Goal: Task Accomplishment & Management: Manage account settings

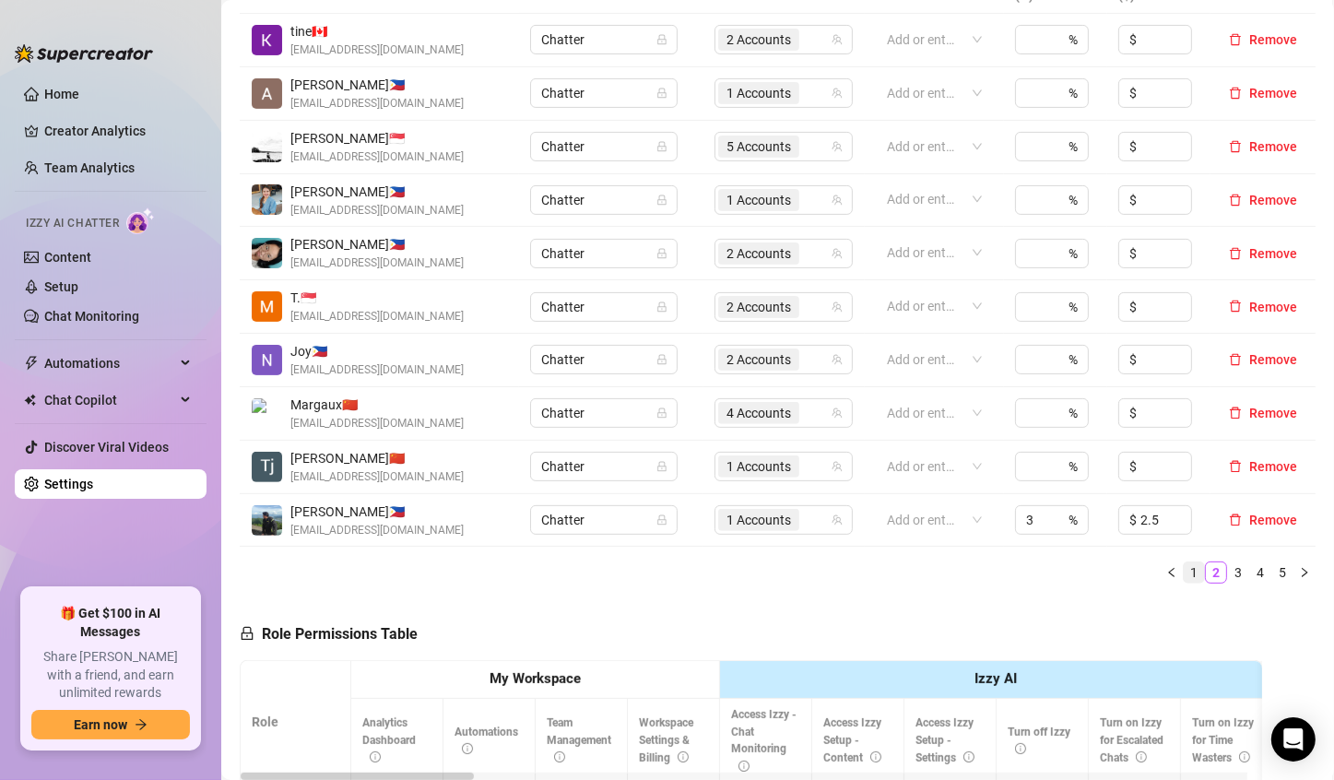
scroll to position [461, 0]
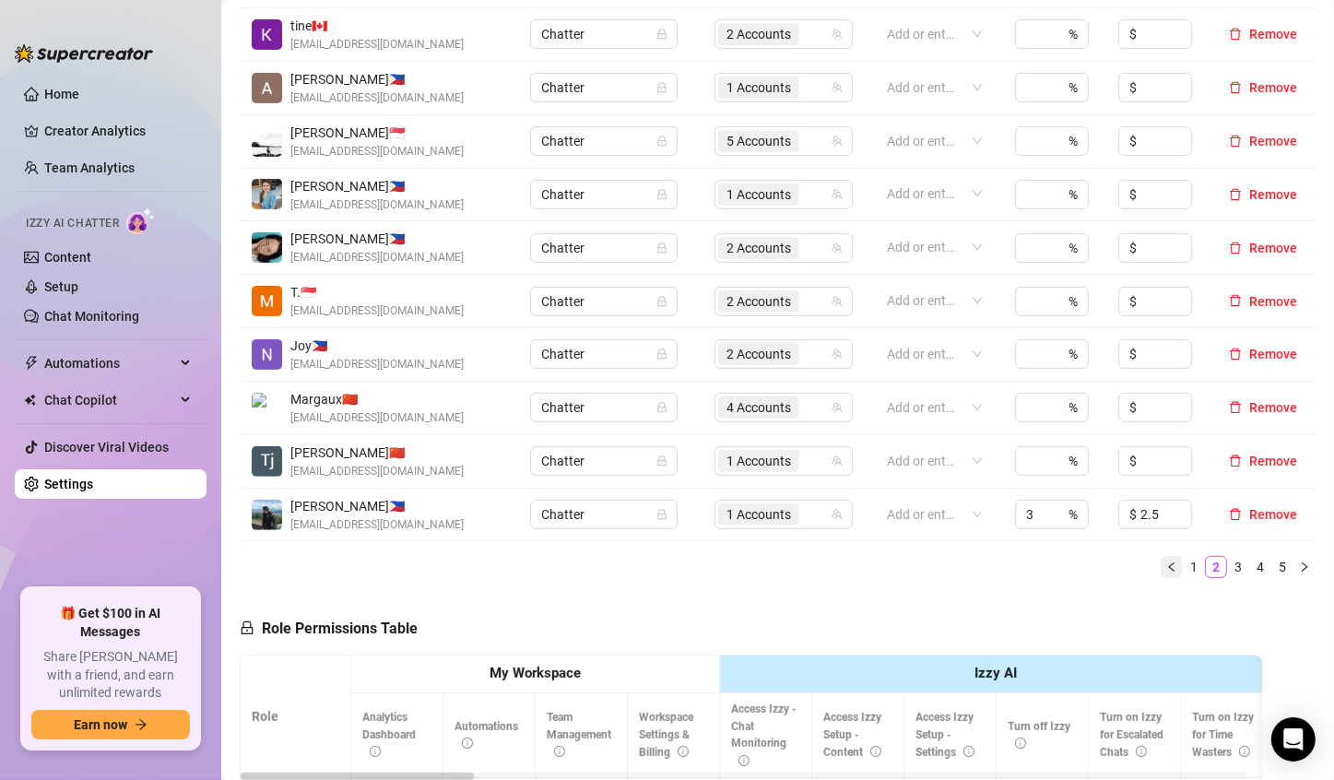
click at [1166, 566] on icon "left" at bounding box center [1171, 567] width 11 height 11
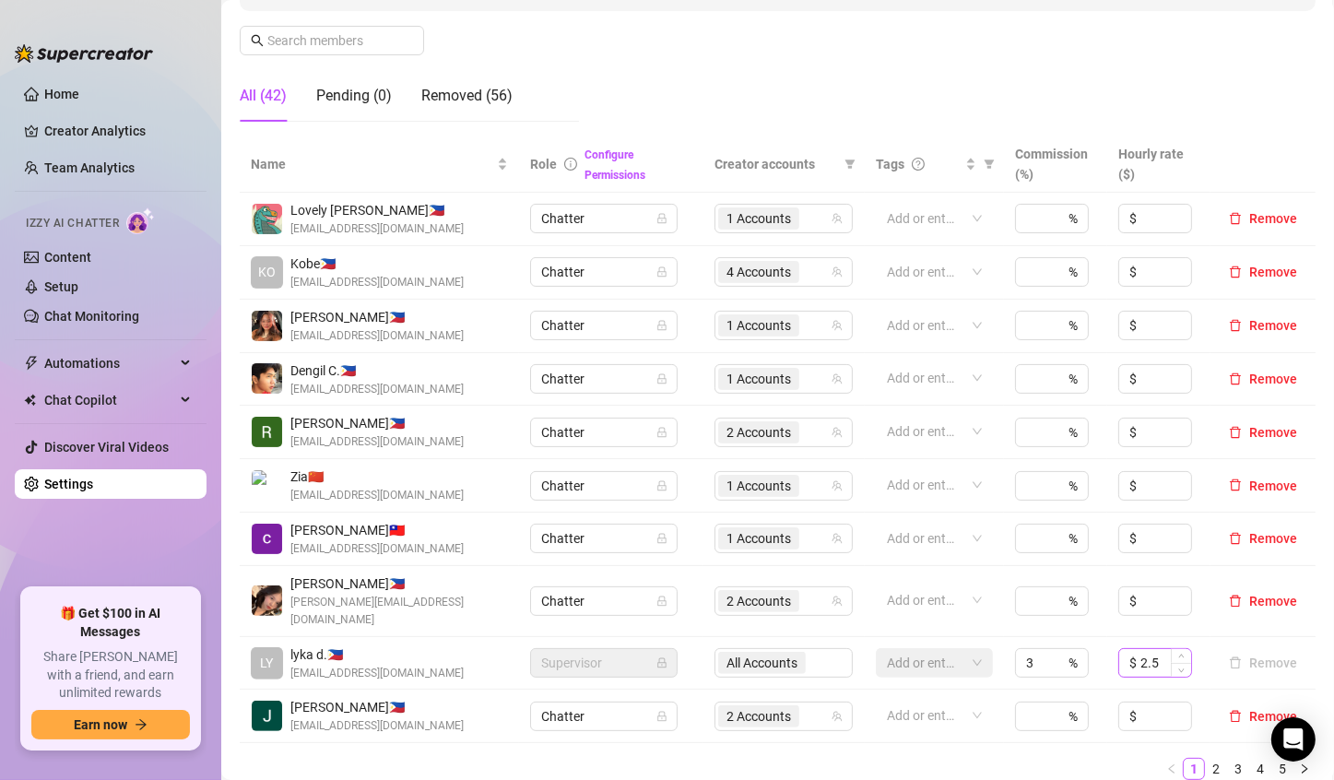
scroll to position [369, 0]
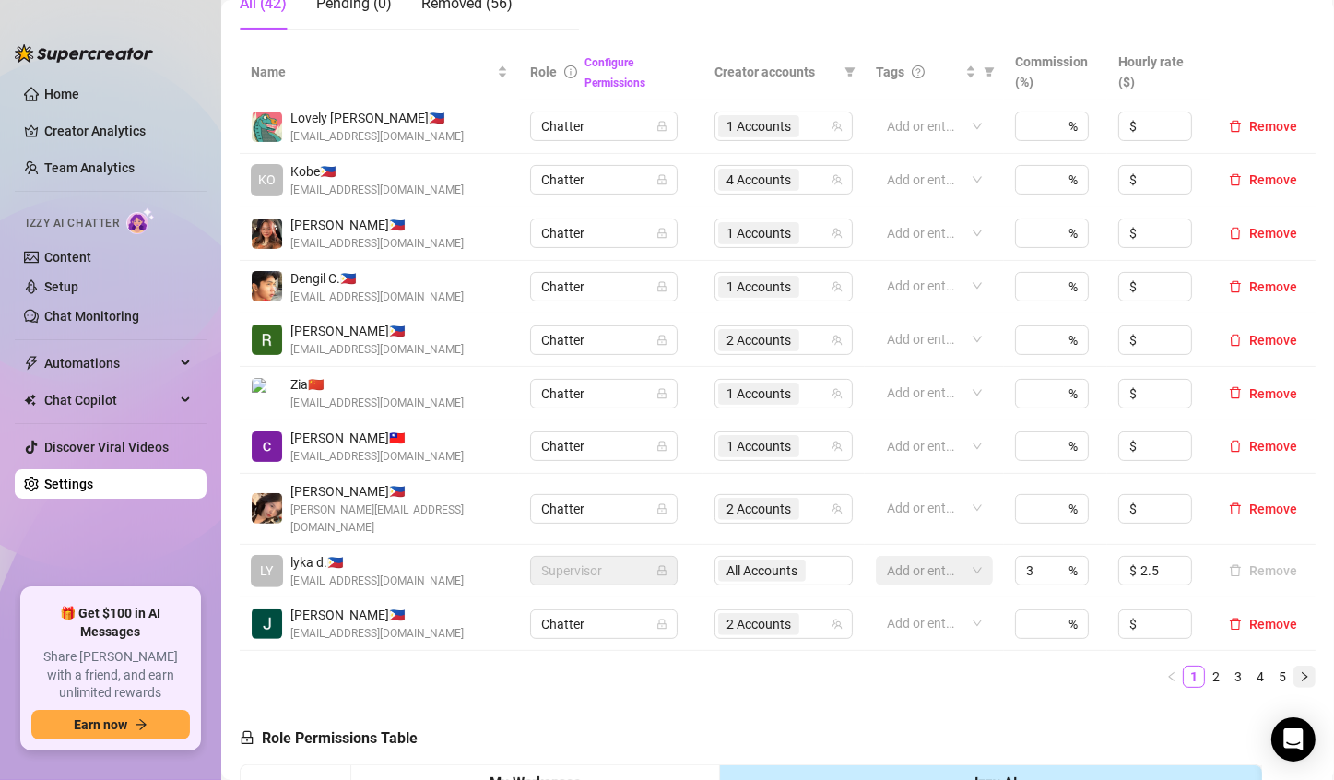
click at [1299, 671] on icon "right" at bounding box center [1304, 676] width 11 height 11
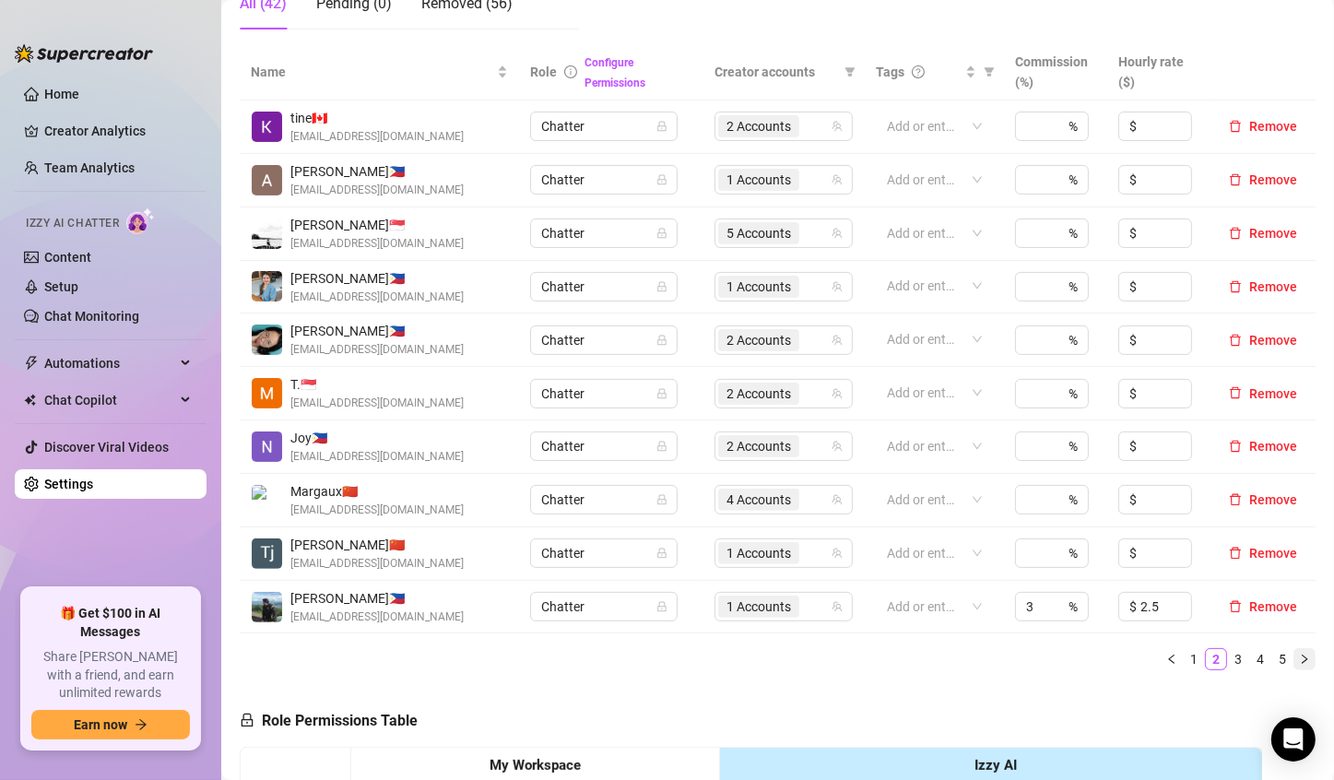
click at [1299, 658] on icon "right" at bounding box center [1304, 659] width 11 height 11
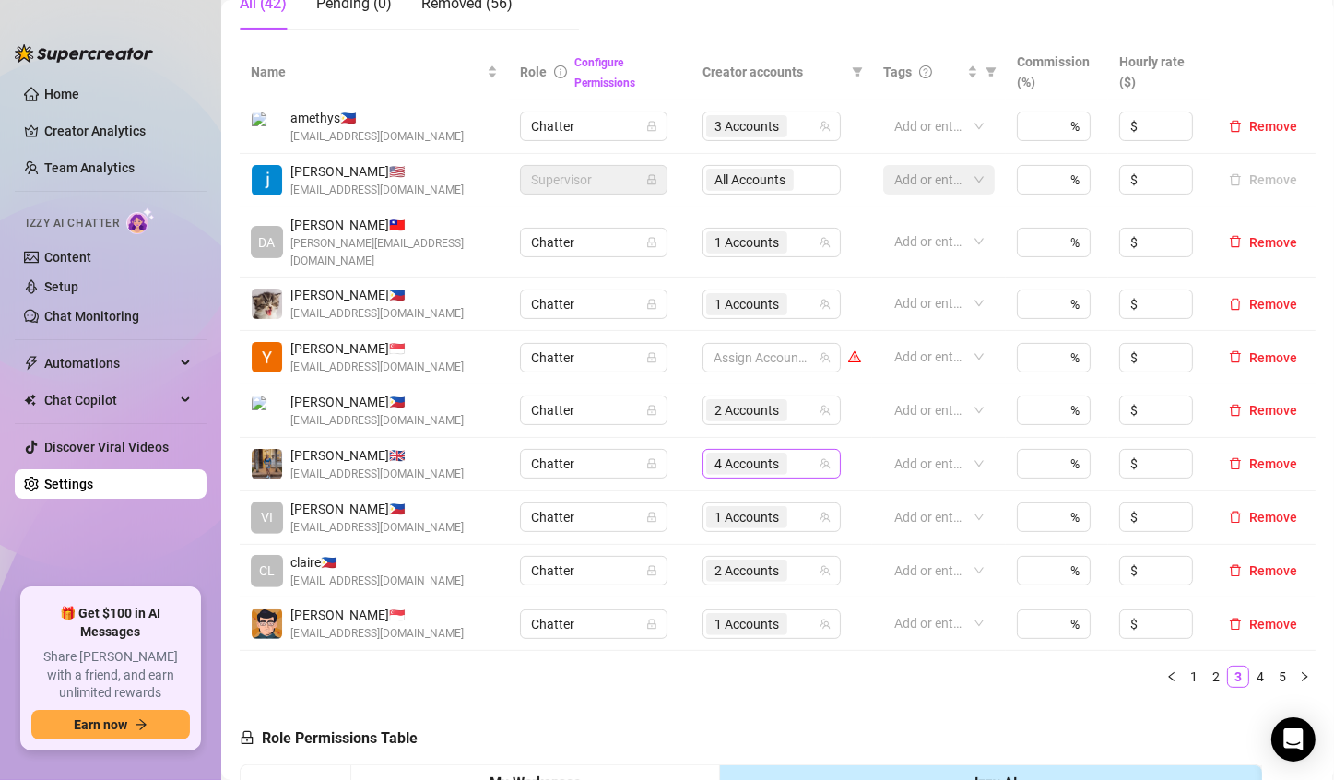
click at [722, 454] on span "4 Accounts" at bounding box center [747, 464] width 65 height 20
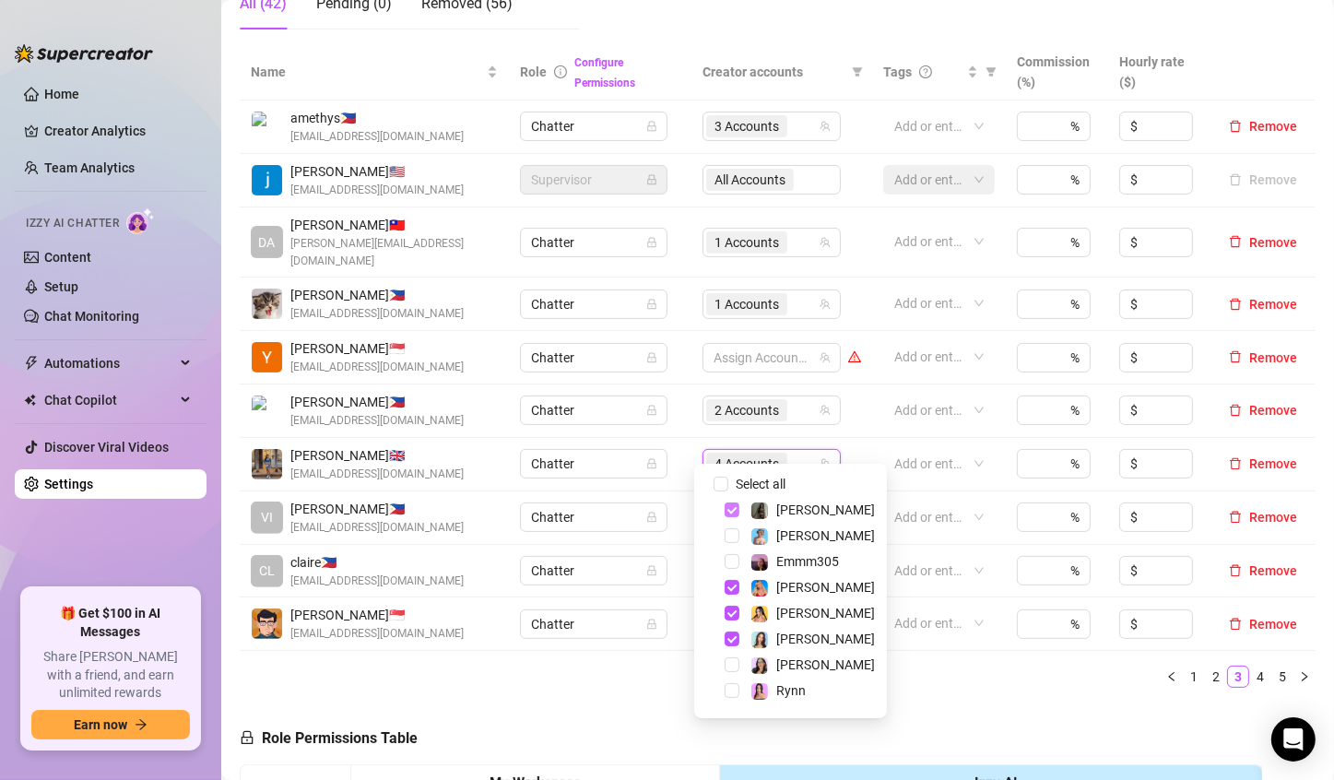
click at [729, 511] on span "Select tree node" at bounding box center [732, 510] width 15 height 15
click at [734, 614] on span "Select tree node" at bounding box center [732, 613] width 15 height 15
click at [726, 586] on span "Select tree node" at bounding box center [732, 587] width 15 height 15
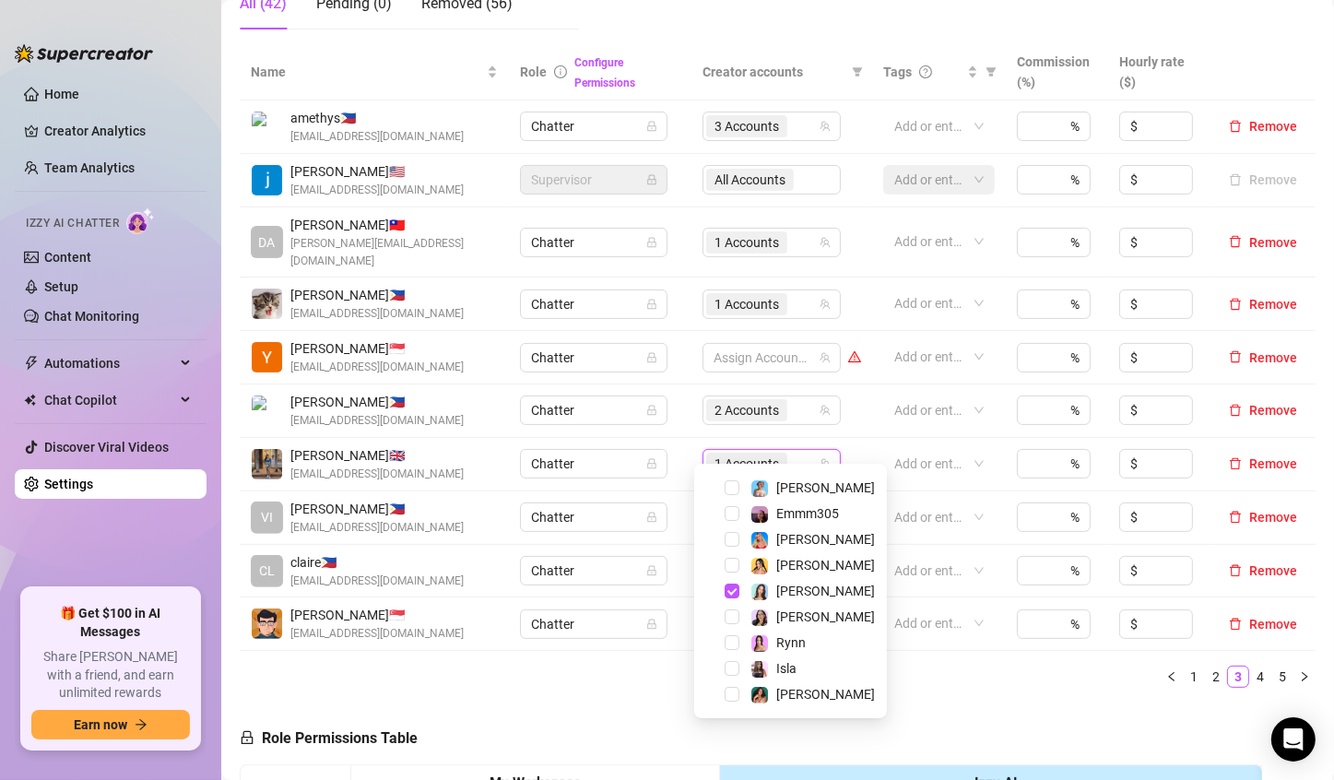
scroll to position [74, 0]
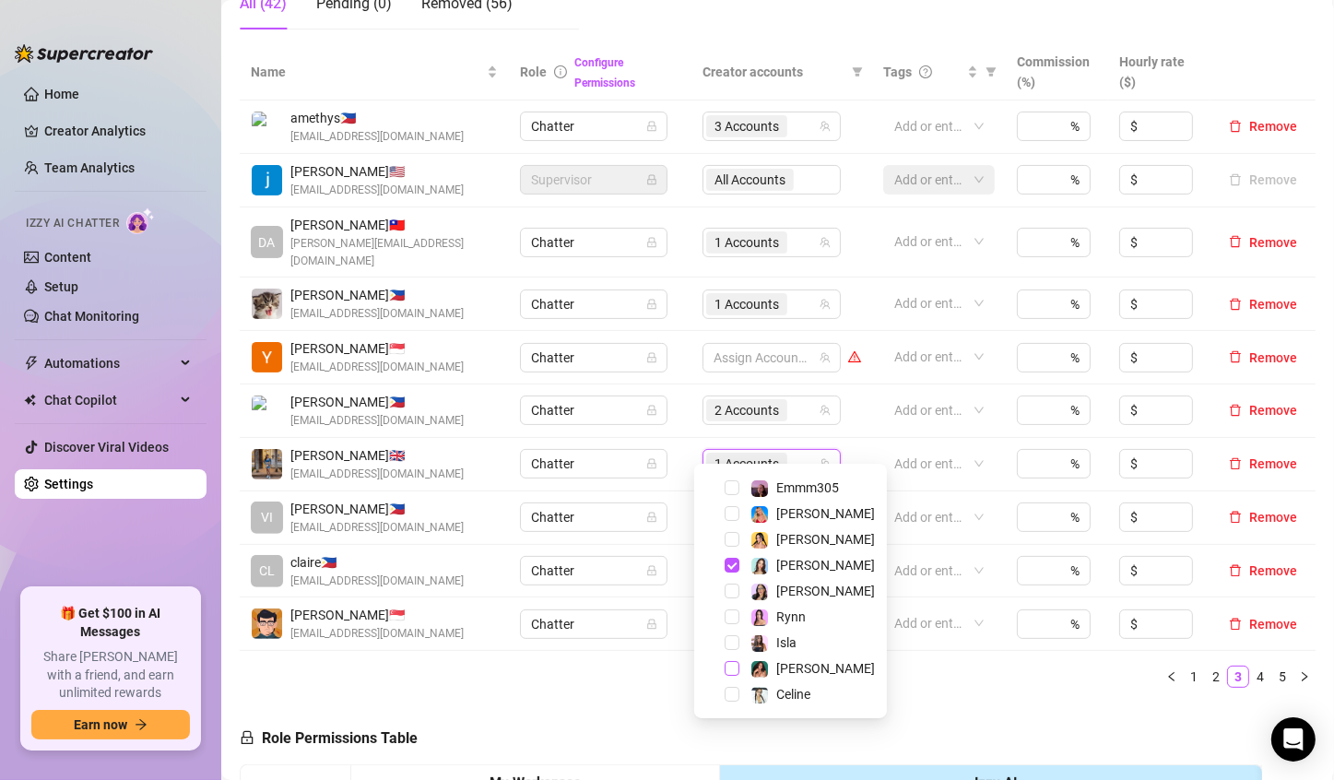
click at [729, 669] on span "Select tree node" at bounding box center [732, 668] width 15 height 15
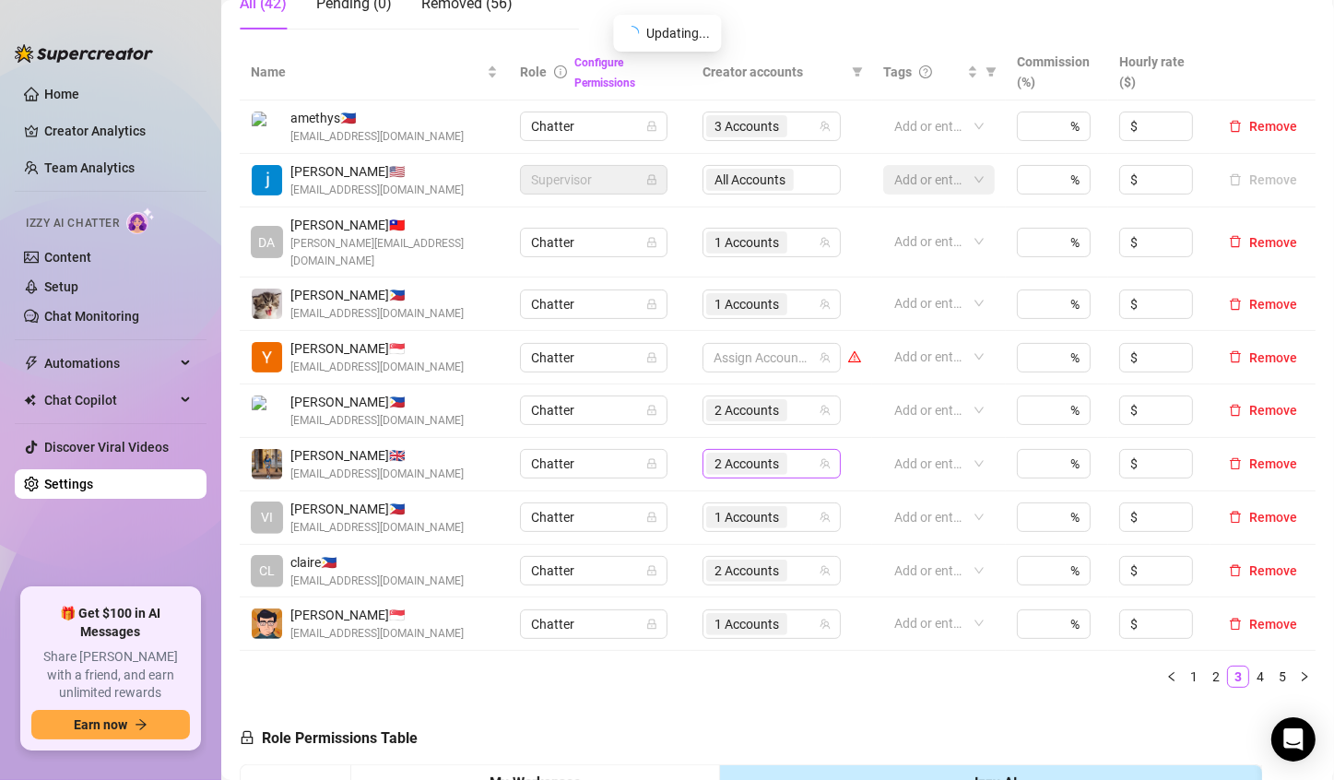
click at [755, 454] on span "2 Accounts" at bounding box center [747, 464] width 65 height 20
click at [733, 456] on div "2 Accounts" at bounding box center [748, 464] width 85 height 26
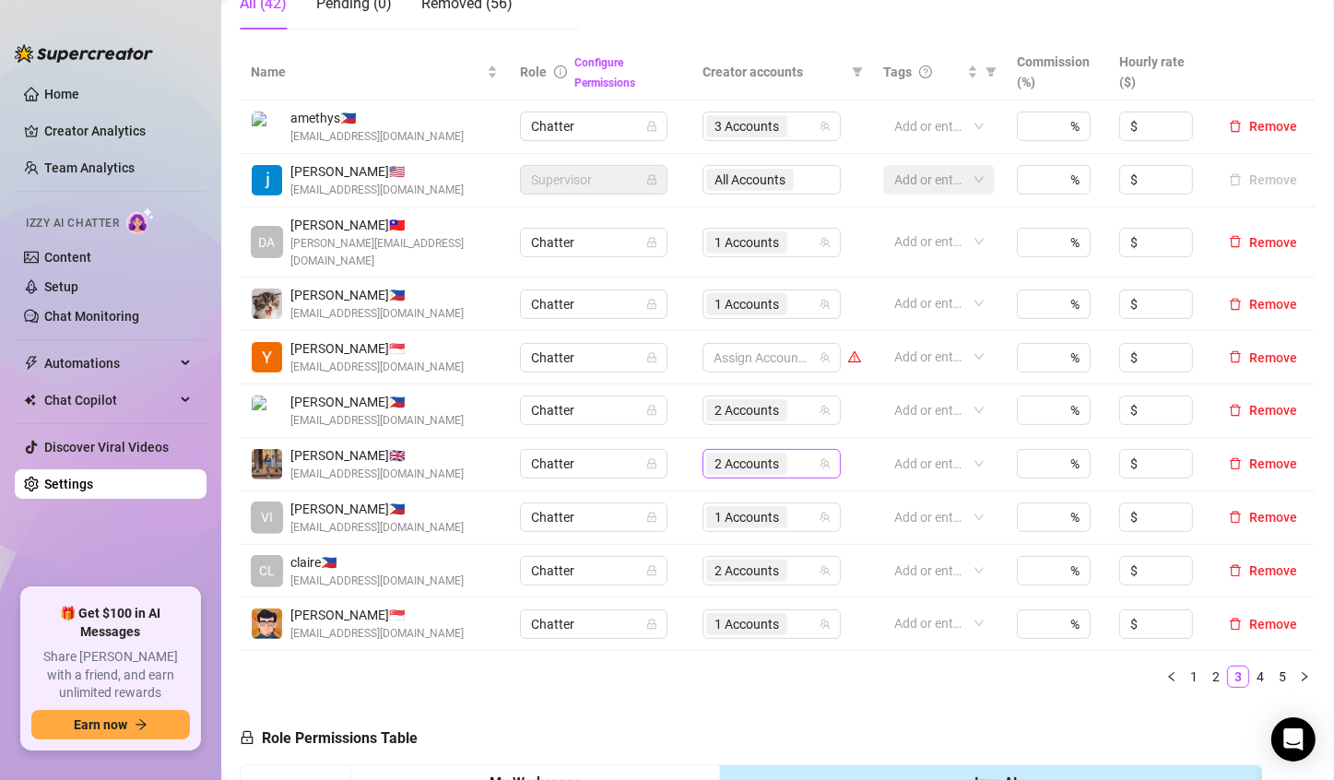
click at [722, 454] on span "2 Accounts" at bounding box center [747, 464] width 65 height 20
click at [718, 454] on span "2 Accounts" at bounding box center [747, 464] width 65 height 20
